Goal: Register for event/course

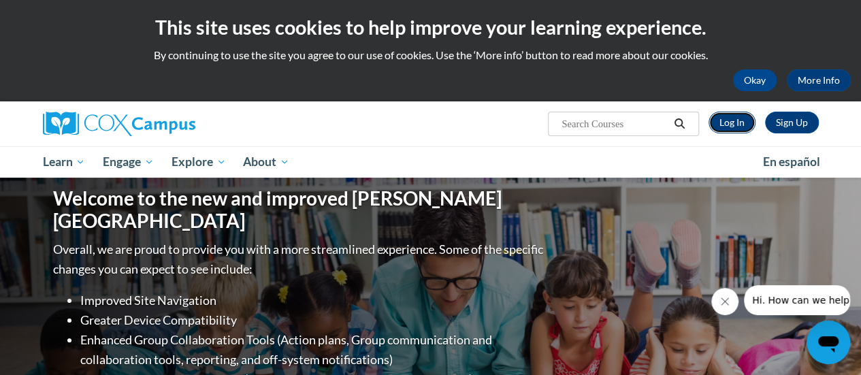
click at [743, 132] on link "Log In" at bounding box center [731, 123] width 47 height 22
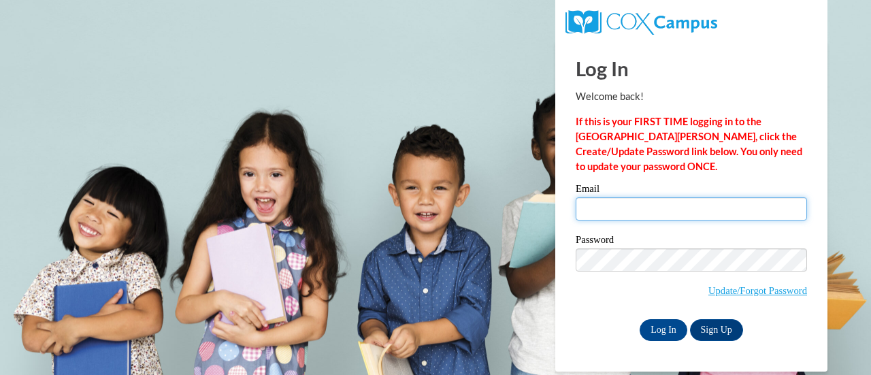
click at [630, 216] on input "Email" at bounding box center [690, 208] width 231 height 23
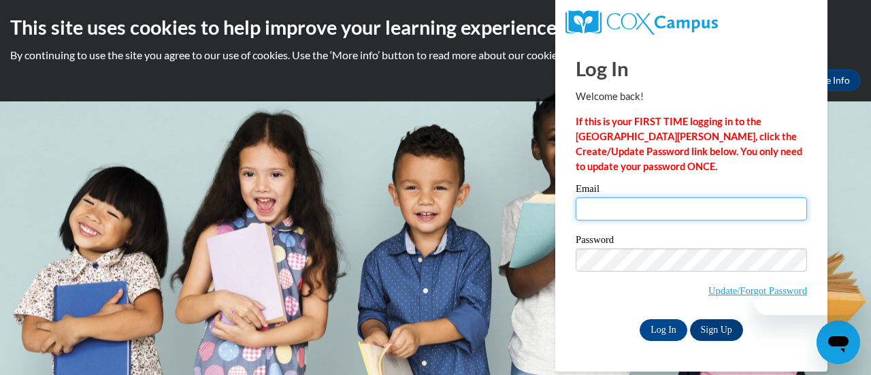
type input "eleanor.britten@rusd.org"
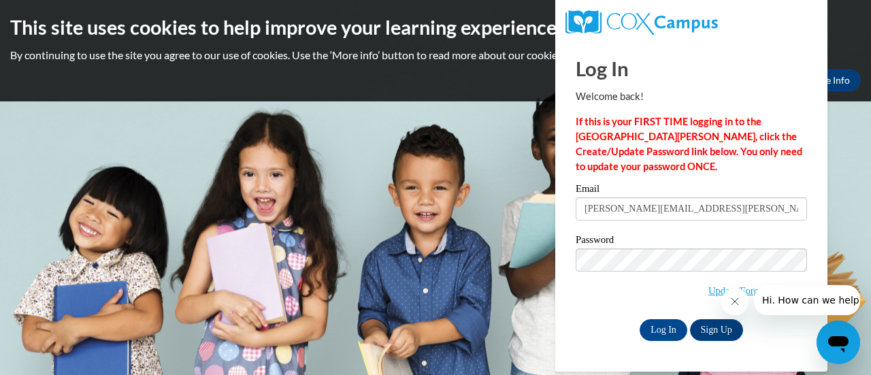
click at [598, 326] on div "Log In Sign Up" at bounding box center [690, 330] width 231 height 22
click at [663, 324] on input "Log In" at bounding box center [663, 330] width 48 height 22
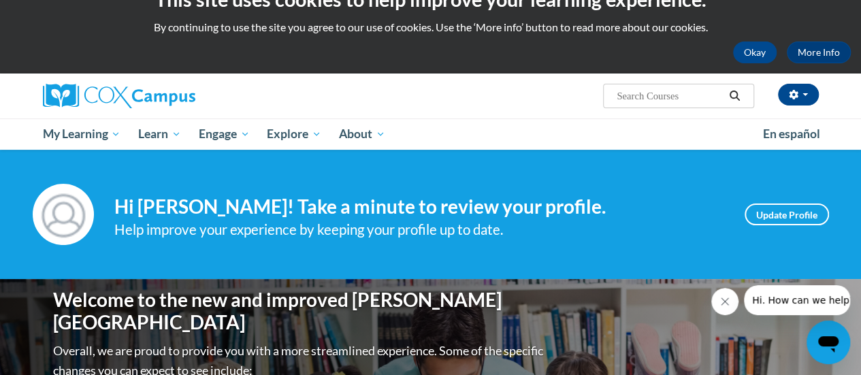
scroll to position [29, 0]
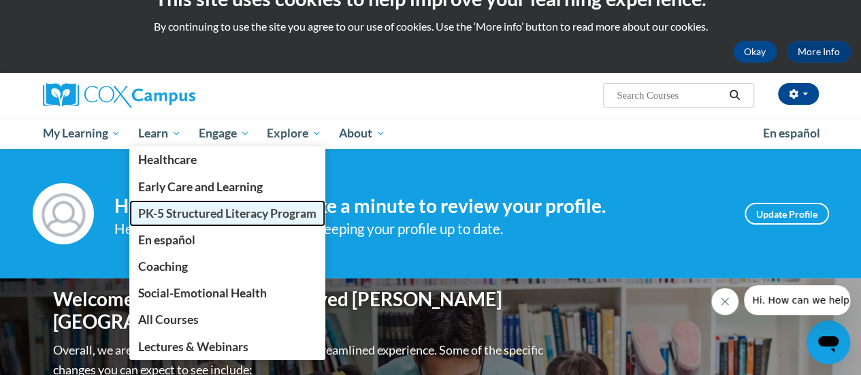
click at [182, 214] on span "PK-5 Structured Literacy Program" at bounding box center [227, 213] width 178 height 14
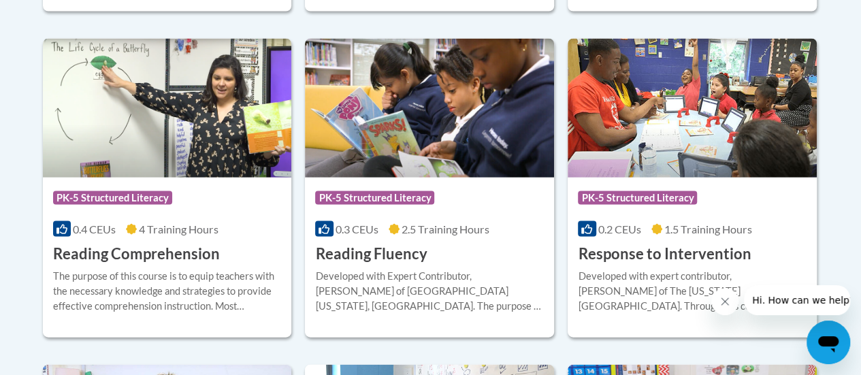
scroll to position [1298, 0]
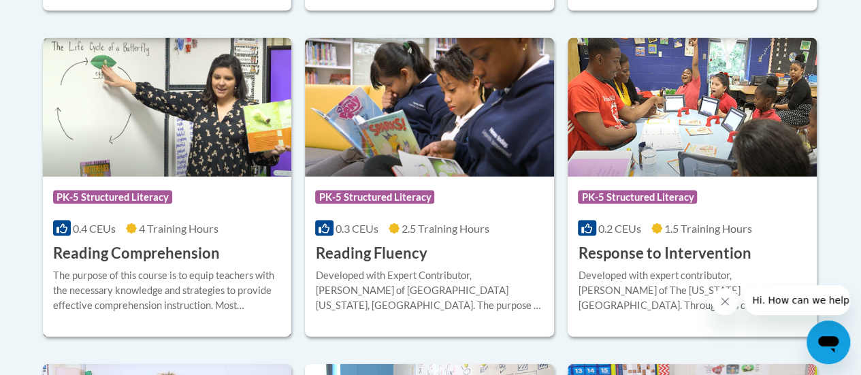
click at [97, 160] on img at bounding box center [167, 107] width 249 height 139
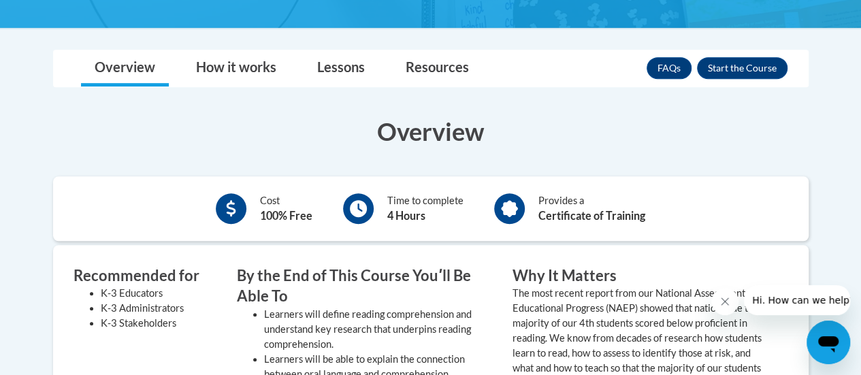
scroll to position [301, 0]
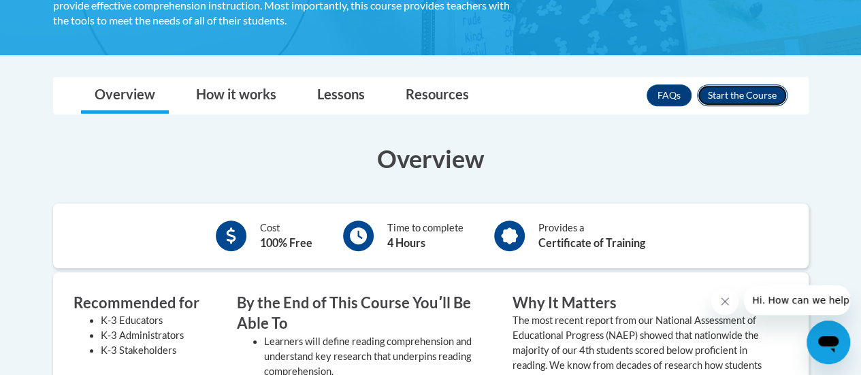
click at [740, 96] on button "Enroll" at bounding box center [742, 95] width 90 height 22
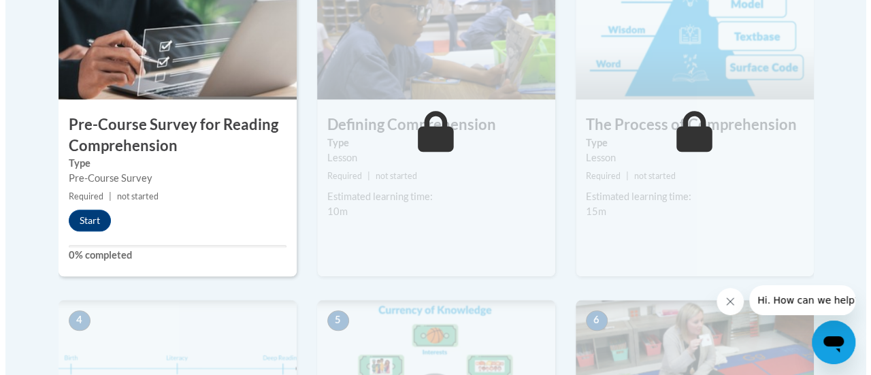
scroll to position [495, 0]
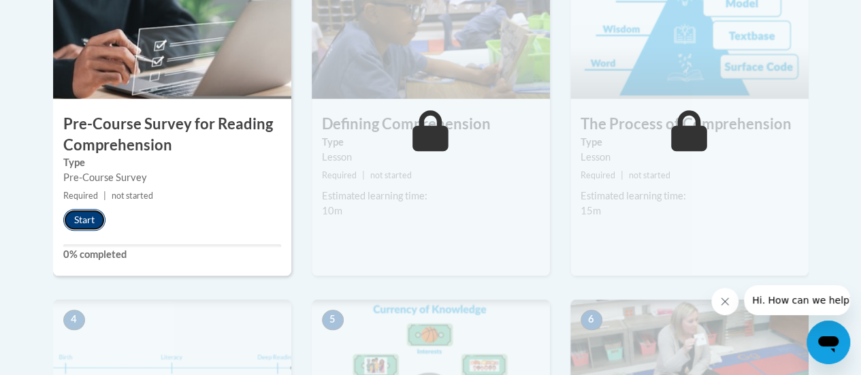
click at [89, 218] on button "Start" at bounding box center [84, 220] width 42 height 22
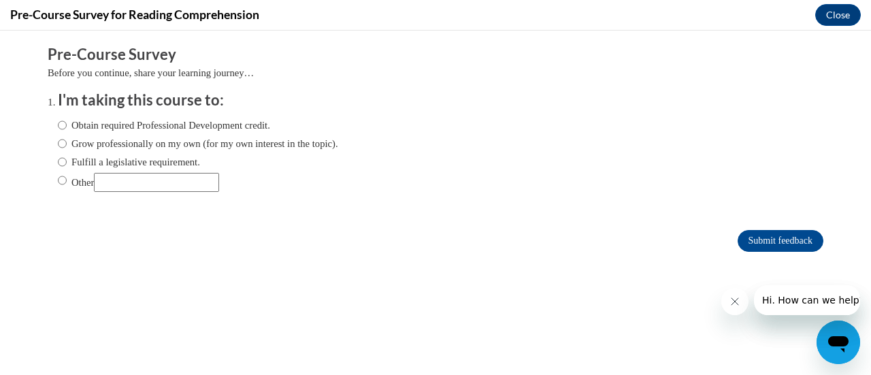
scroll to position [0, 0]
click at [150, 127] on label "Obtain required Professional Development credit." at bounding box center [164, 125] width 212 height 15
click at [67, 127] on input "Obtain required Professional Development credit." at bounding box center [62, 125] width 9 height 15
radio input "true"
click at [752, 245] on input "Submit feedback" at bounding box center [780, 241] width 86 height 22
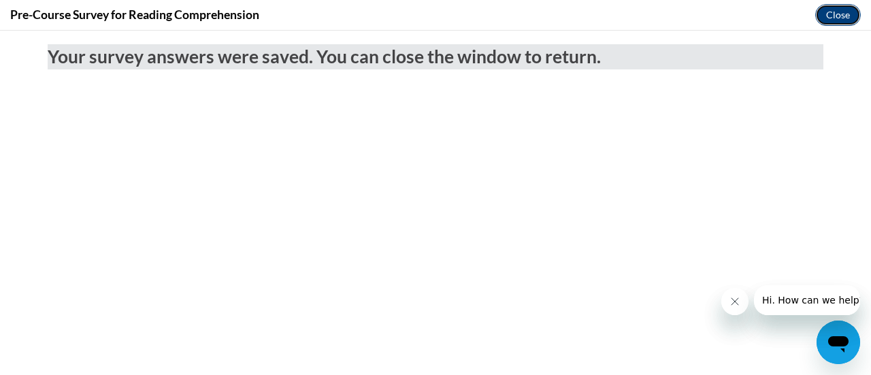
click at [837, 21] on button "Close" at bounding box center [838, 15] width 46 height 22
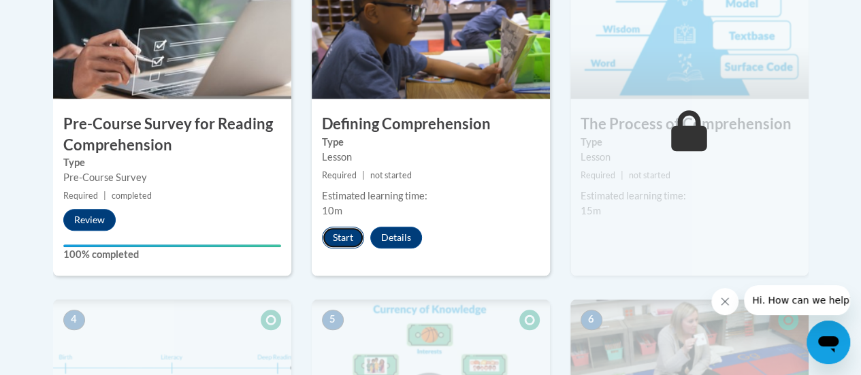
click at [340, 239] on button "Start" at bounding box center [343, 238] width 42 height 22
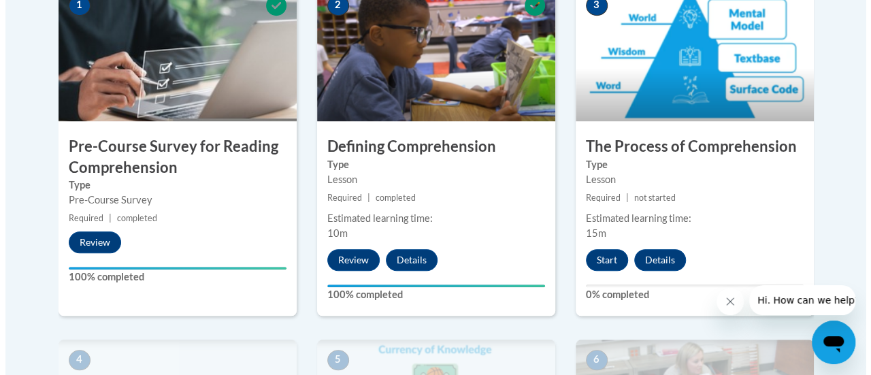
scroll to position [473, 0]
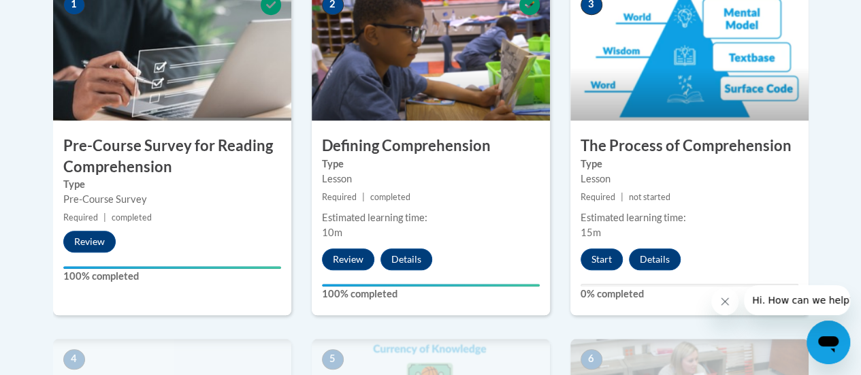
click at [677, 98] on img at bounding box center [689, 52] width 238 height 136
click at [601, 256] on button "Start" at bounding box center [601, 259] width 42 height 22
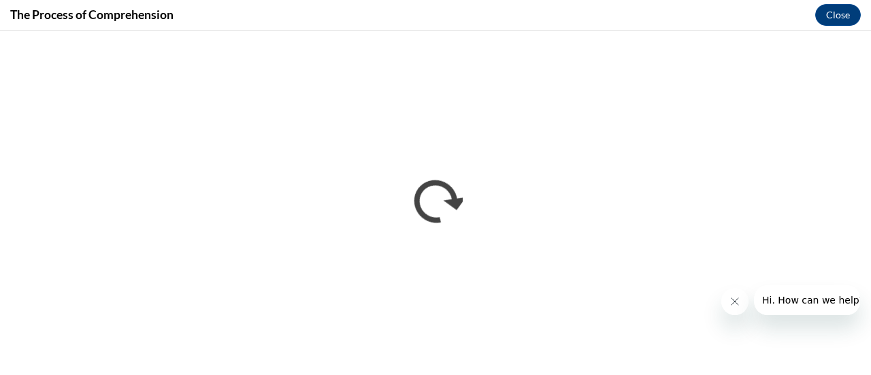
scroll to position [0, 0]
click at [854, 15] on button "Close" at bounding box center [838, 15] width 46 height 22
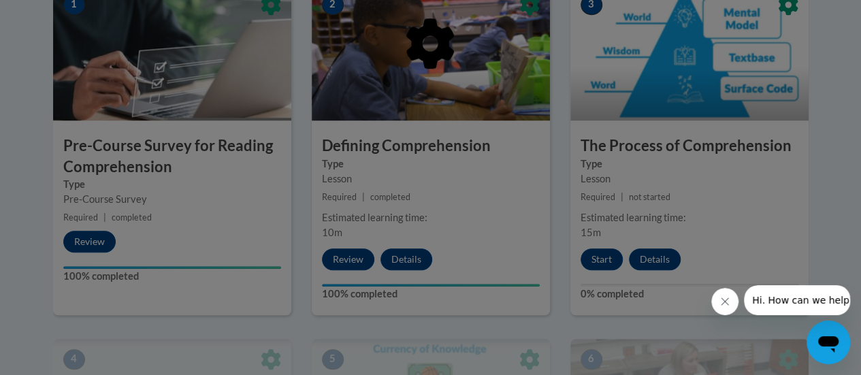
click at [730, 300] on button "Close message from company" at bounding box center [724, 301] width 27 height 27
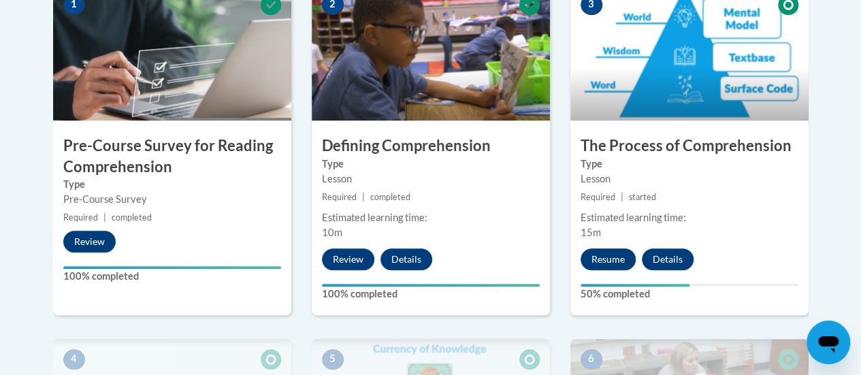
click at [611, 255] on button "Resume" at bounding box center [607, 259] width 55 height 22
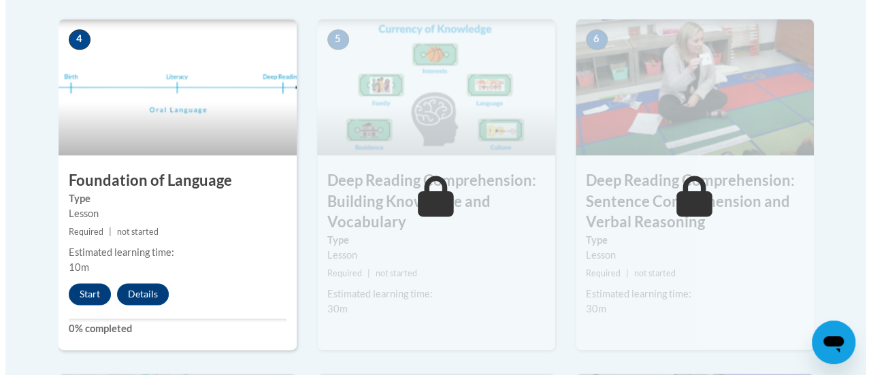
scroll to position [793, 0]
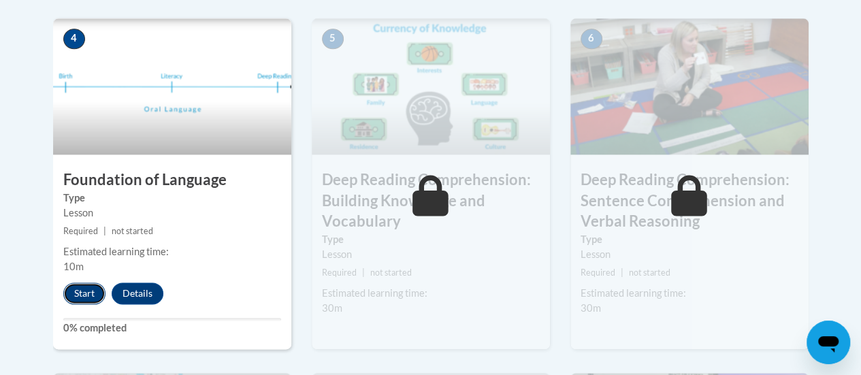
click at [83, 295] on button "Start" at bounding box center [84, 293] width 42 height 22
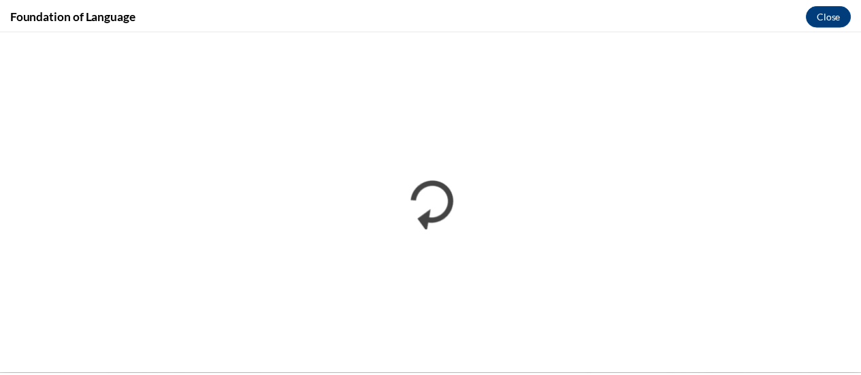
scroll to position [0, 0]
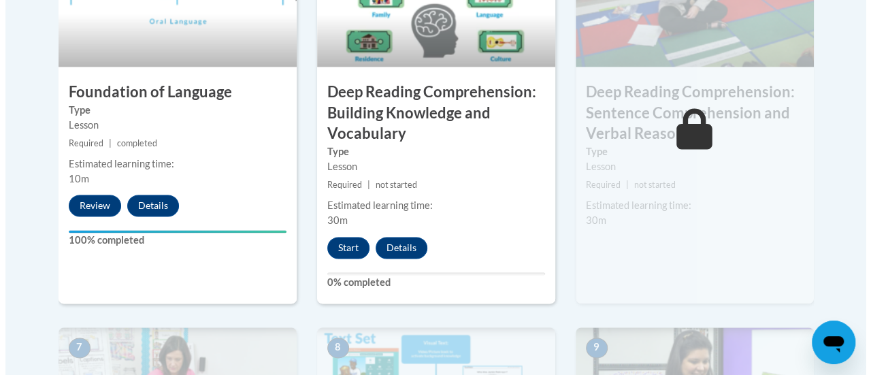
scroll to position [882, 0]
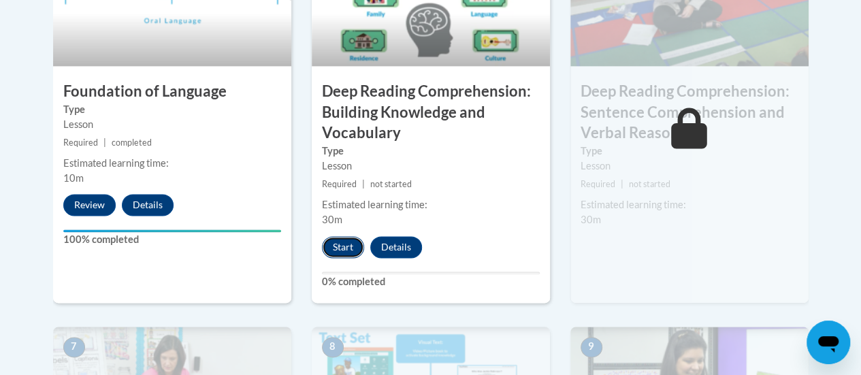
click at [335, 247] on button "Start" at bounding box center [343, 247] width 42 height 22
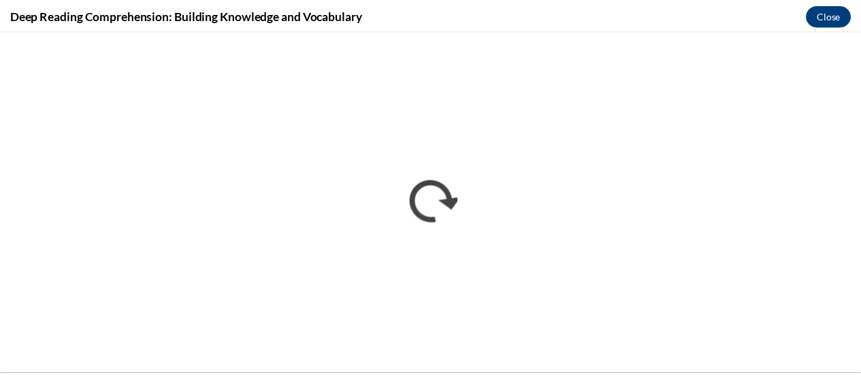
scroll to position [0, 0]
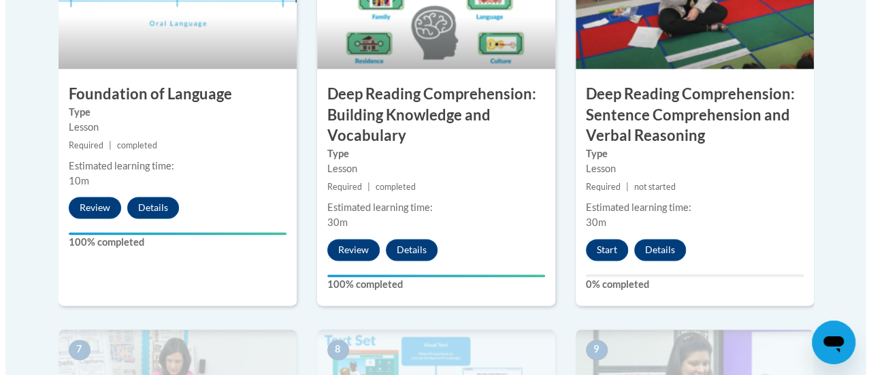
scroll to position [858, 0]
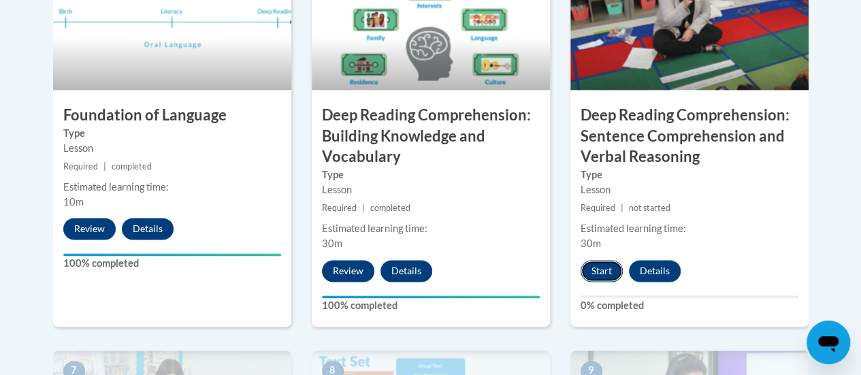
click at [607, 277] on button "Start" at bounding box center [601, 271] width 42 height 22
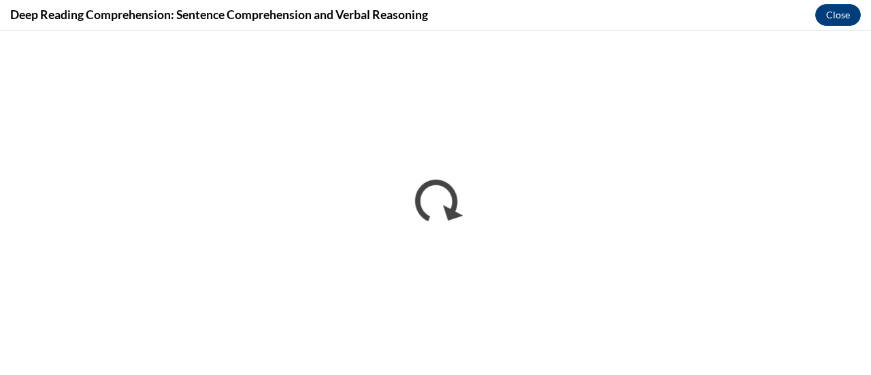
scroll to position [0, 0]
